Goal: Information Seeking & Learning: Check status

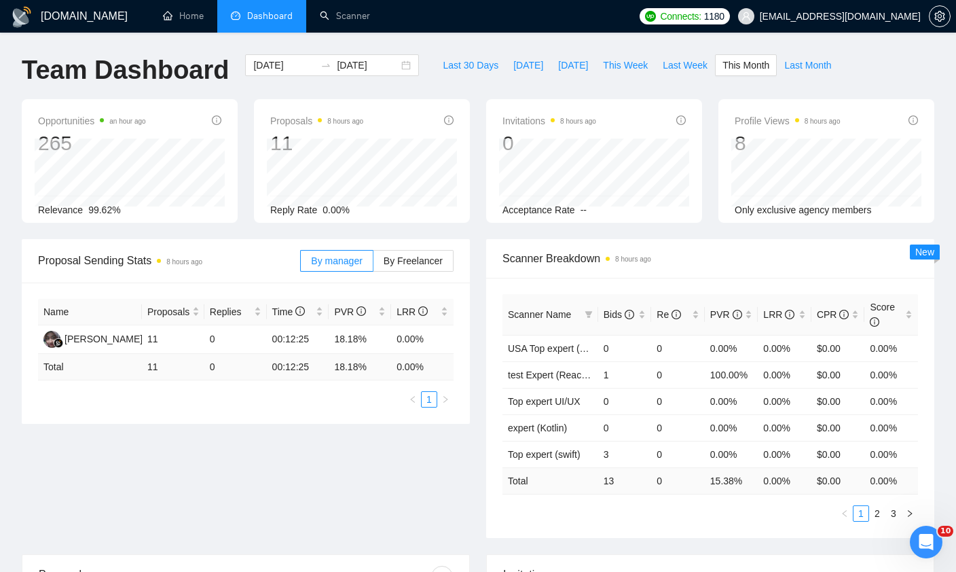
click at [230, 17] on li "Dashboard" at bounding box center [261, 16] width 89 height 33
click at [402, 270] on label "By Freelancer" at bounding box center [414, 261] width 80 height 22
click at [374, 264] on input "By Freelancer" at bounding box center [374, 264] width 0 height 0
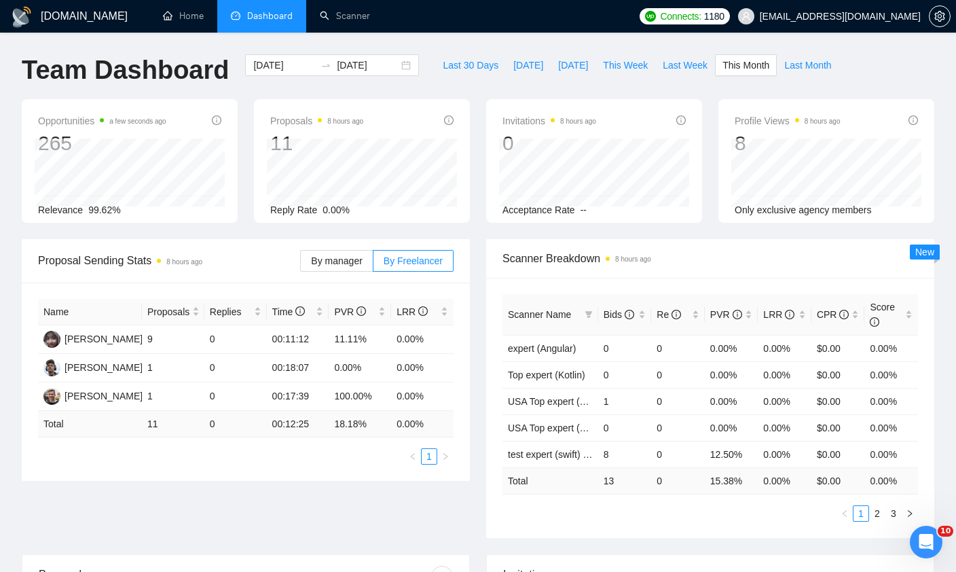
click at [255, 276] on div "Proposal Sending Stats 8 hours ago" at bounding box center [169, 260] width 262 height 39
click at [346, 259] on span "By manager" at bounding box center [336, 260] width 51 height 11
click at [301, 264] on input "By manager" at bounding box center [301, 264] width 0 height 0
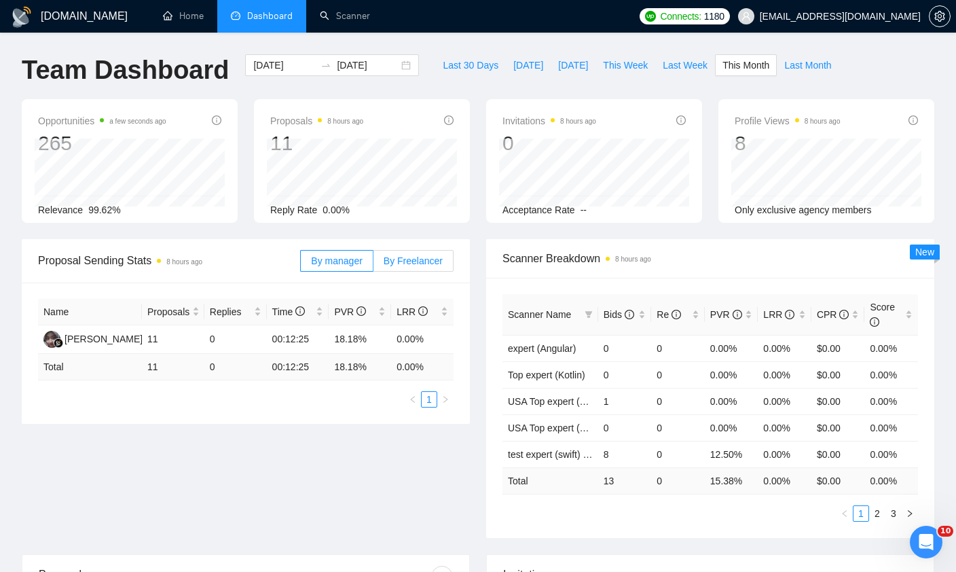
click at [410, 264] on span "By Freelancer" at bounding box center [413, 260] width 59 height 11
click at [374, 264] on input "By Freelancer" at bounding box center [374, 264] width 0 height 0
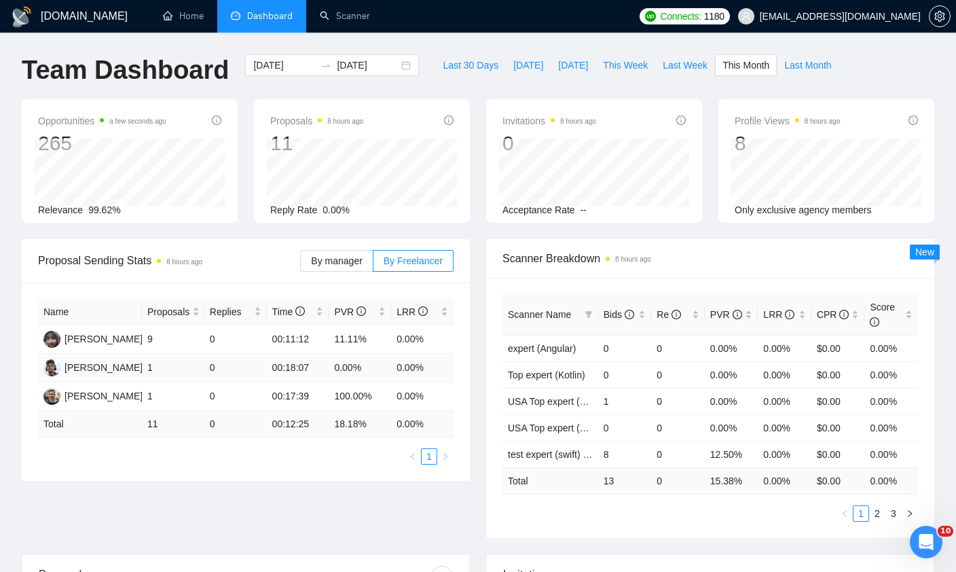
click at [219, 372] on td "0" at bounding box center [235, 368] width 62 height 29
click at [325, 264] on span "By manager" at bounding box center [336, 260] width 51 height 11
click at [301, 264] on input "By manager" at bounding box center [301, 264] width 0 height 0
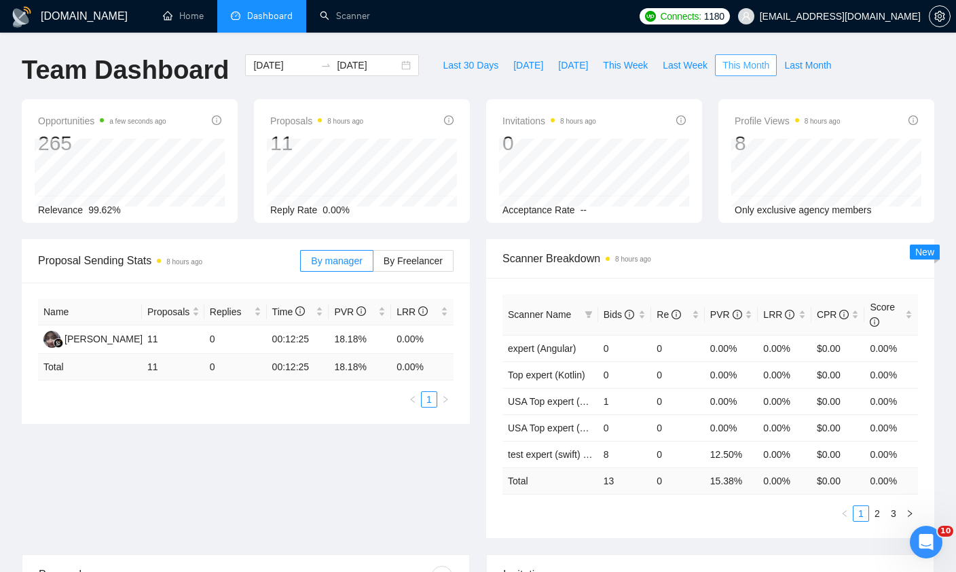
click at [740, 70] on span "This Month" at bounding box center [746, 65] width 47 height 15
